Goal: Information Seeking & Learning: Learn about a topic

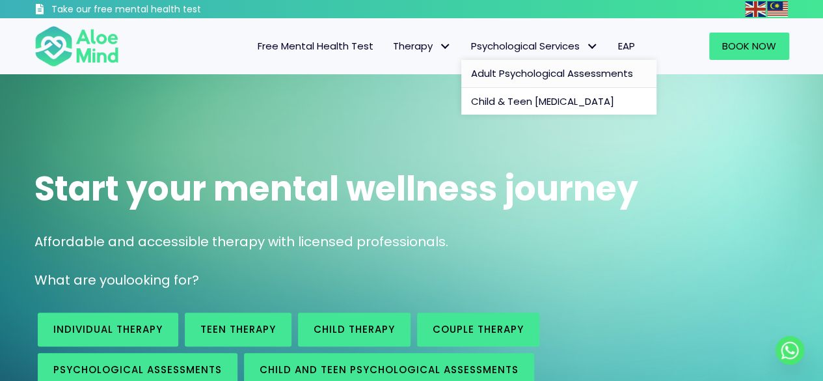
click at [528, 75] on span "Adult Psychological Assessments" at bounding box center [552, 73] width 162 height 14
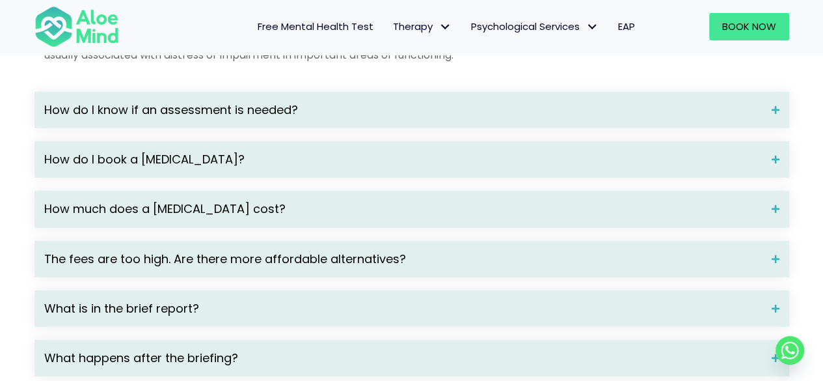
scroll to position [1822, 0]
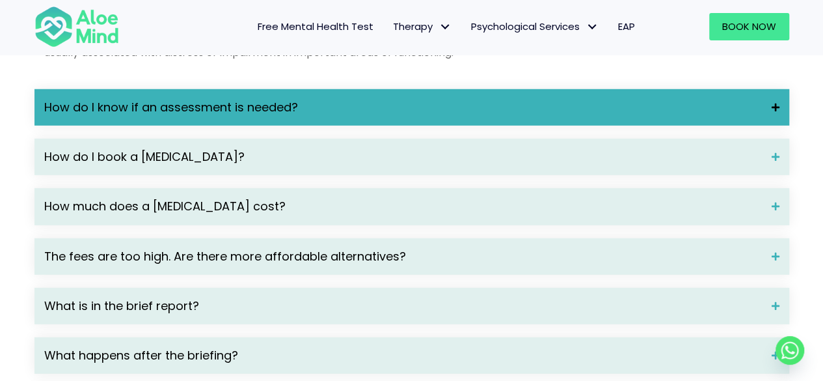
click at [155, 126] on div "How do I know if an assessment is needed?" at bounding box center [411, 107] width 755 height 36
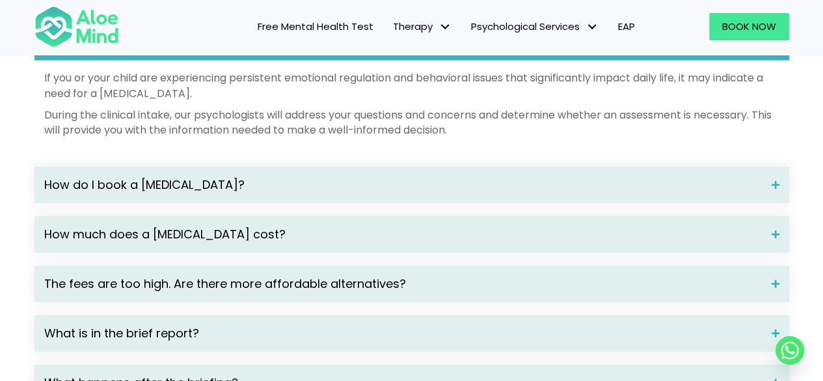
scroll to position [1952, 0]
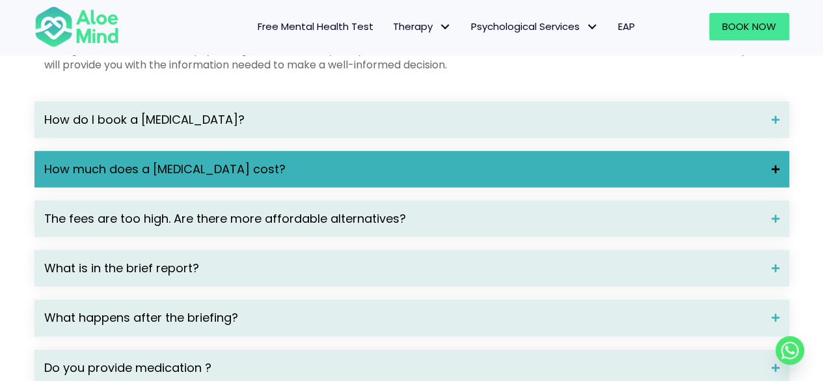
click at [221, 178] on span "How much does a psychological assessment cost?" at bounding box center [403, 169] width 718 height 17
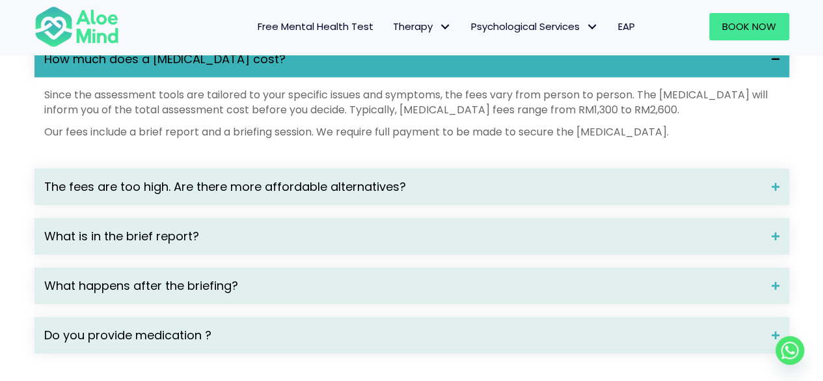
scroll to position [2082, 0]
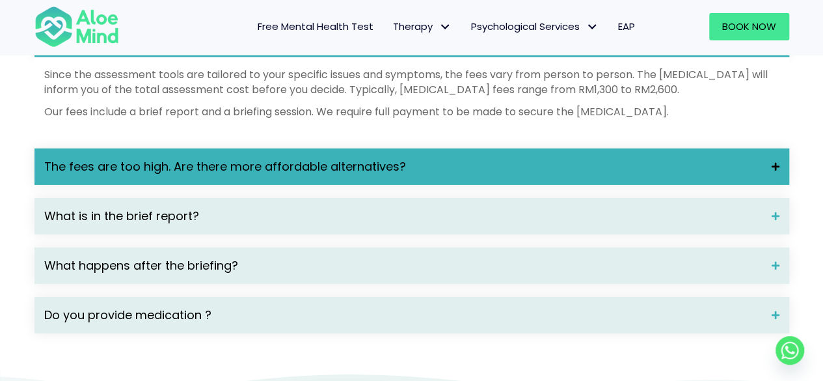
click at [137, 185] on div "The fees are too high. Are there more affordable alternatives?" at bounding box center [411, 166] width 755 height 36
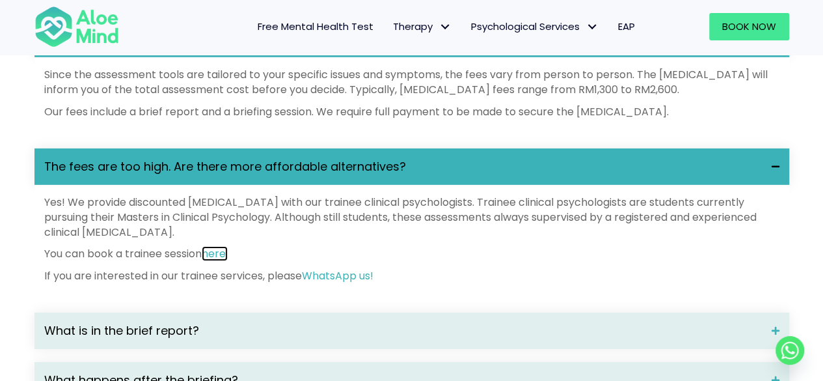
click at [220, 261] on link "here." at bounding box center [215, 253] width 26 height 15
